Goal: Browse casually: Explore the website without a specific task or goal

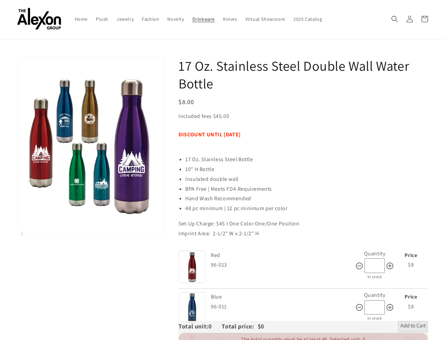
scroll to position [17, 0]
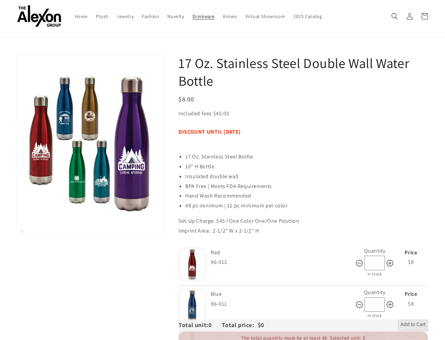
click at [194, 14] on span "Drinkware" at bounding box center [203, 16] width 22 height 6
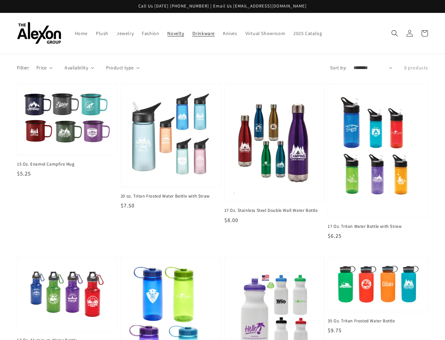
click at [167, 33] on span "Novelty" at bounding box center [175, 33] width 17 height 6
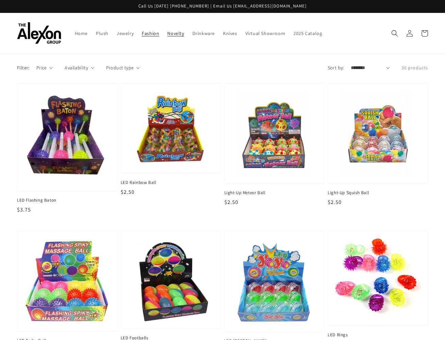
click at [151, 34] on span "Fashion" at bounding box center [150, 33] width 17 height 6
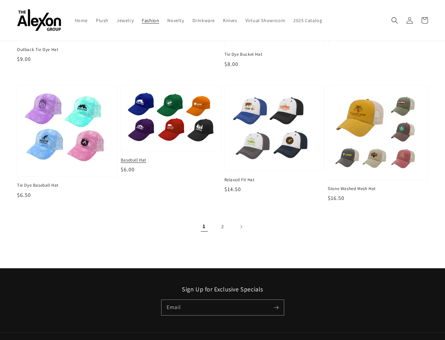
scroll to position [695, 0]
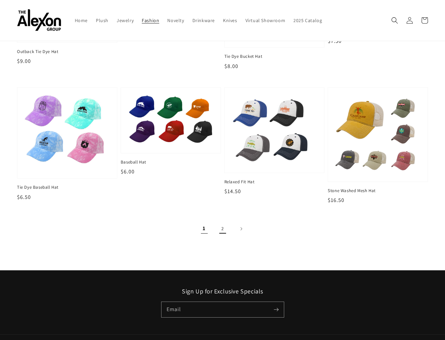
click at [220, 228] on link "2" at bounding box center [222, 228] width 15 height 15
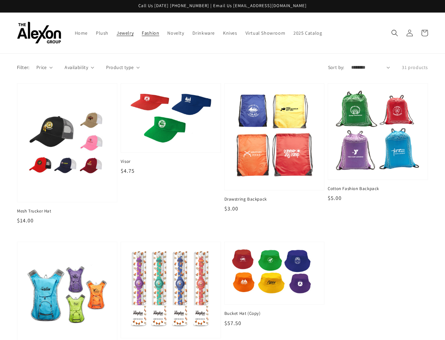
scroll to position [-1, 0]
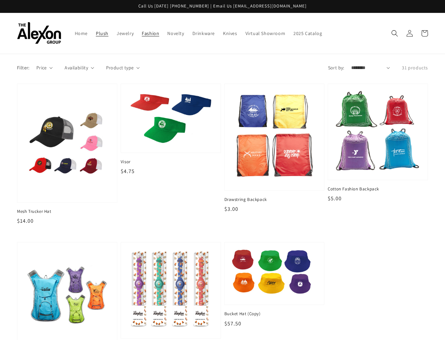
click at [108, 34] on link "Plush" at bounding box center [102, 33] width 21 height 14
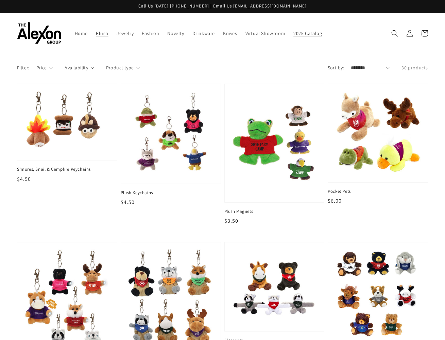
click at [295, 31] on span "2025 Catalog" at bounding box center [307, 33] width 29 height 6
